Goal: Check status

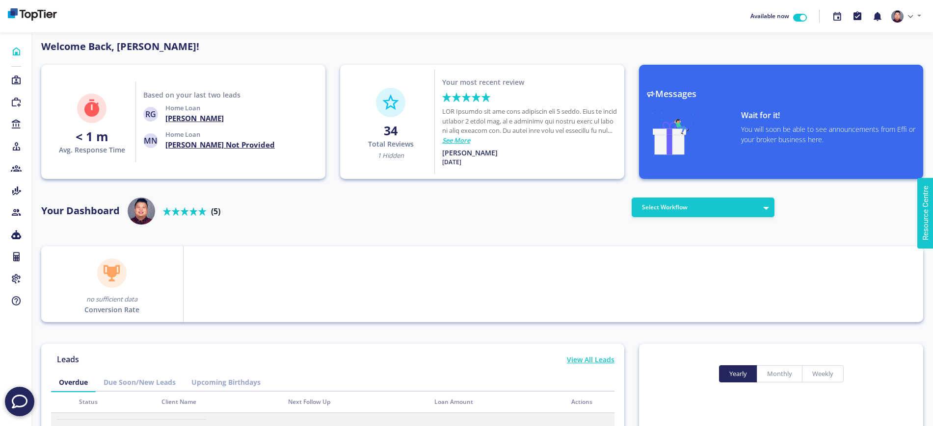
scroll to position [88, 157]
